Goal: Download file/media

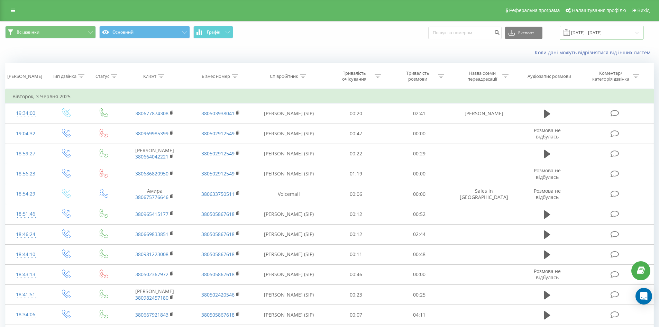
click at [601, 27] on input "[DATE] - [DATE]" at bounding box center [601, 32] width 84 height 13
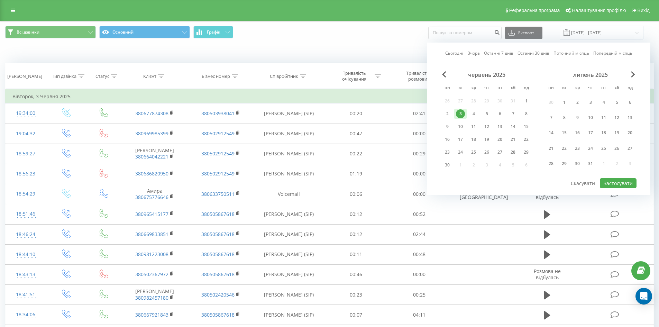
click at [628, 75] on div "липень 2025" at bounding box center [590, 74] width 92 height 7
click at [631, 75] on span "Next Month" at bounding box center [633, 74] width 4 height 6
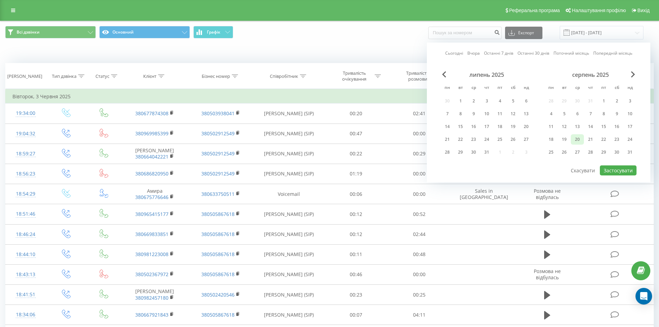
click at [582, 136] on div "20" at bounding box center [576, 139] width 13 height 10
click at [612, 170] on button "Застосувати" at bounding box center [617, 170] width 37 height 10
type input "[DATE] - [DATE]"
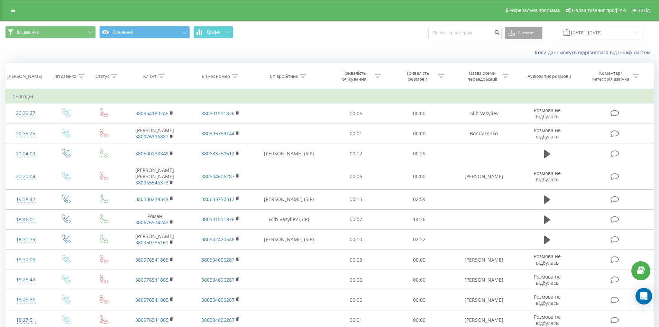
click at [520, 37] on button "Експорт" at bounding box center [523, 33] width 37 height 12
click at [531, 68] on div ".xlsx" at bounding box center [523, 70] width 37 height 12
